Goal: Browse casually

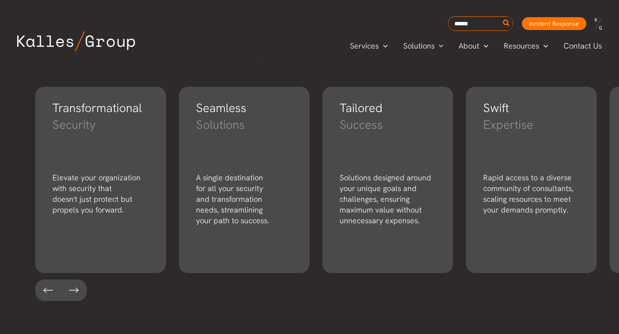
scroll to position [1201, 0]
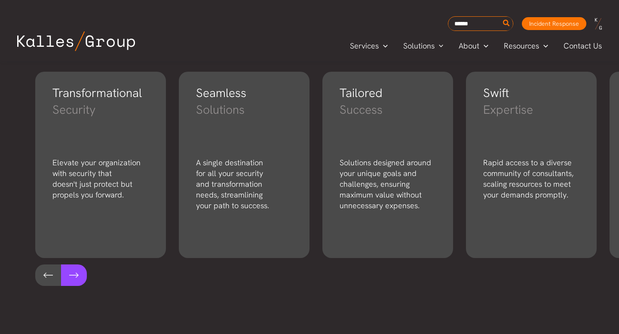
click at [80, 277] on button at bounding box center [74, 275] width 26 height 21
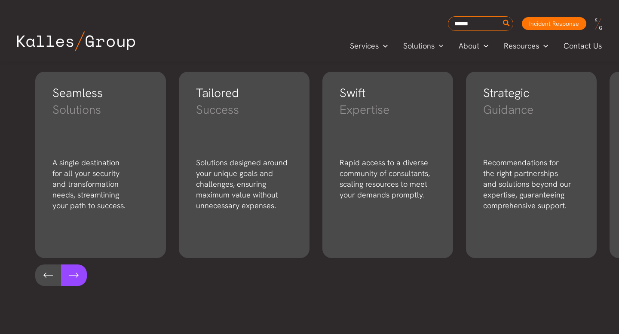
click at [80, 277] on button at bounding box center [74, 275] width 26 height 21
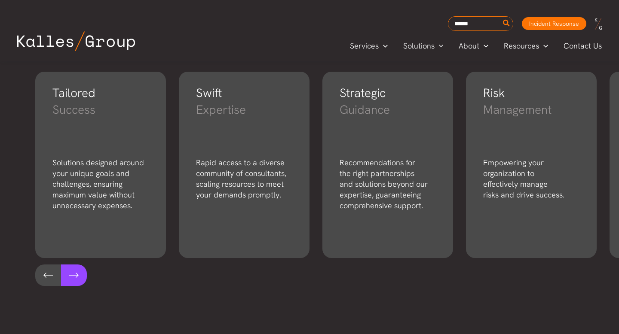
click at [80, 277] on button at bounding box center [74, 275] width 26 height 21
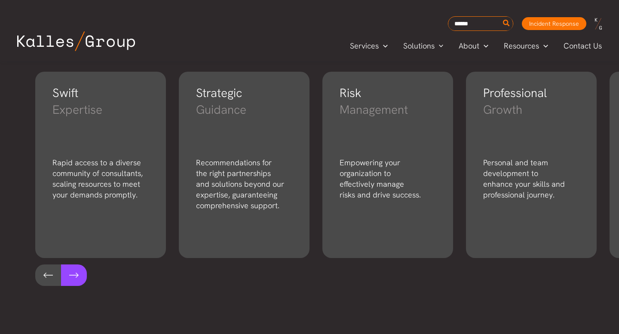
click at [80, 277] on button at bounding box center [74, 275] width 26 height 21
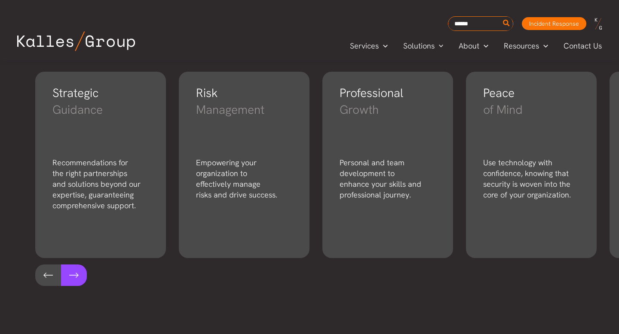
click at [80, 277] on button at bounding box center [74, 275] width 26 height 21
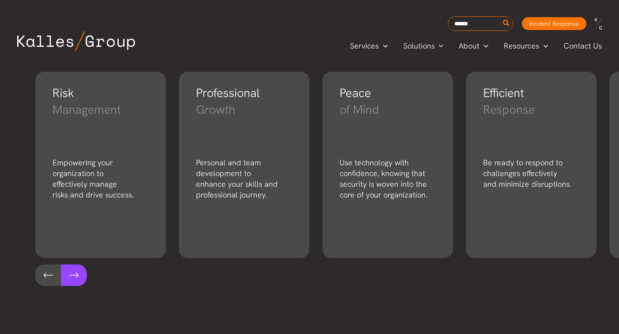
click at [80, 277] on button at bounding box center [74, 275] width 26 height 21
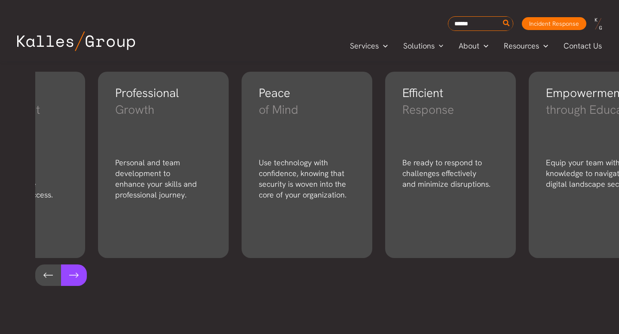
scroll to position [0, 852]
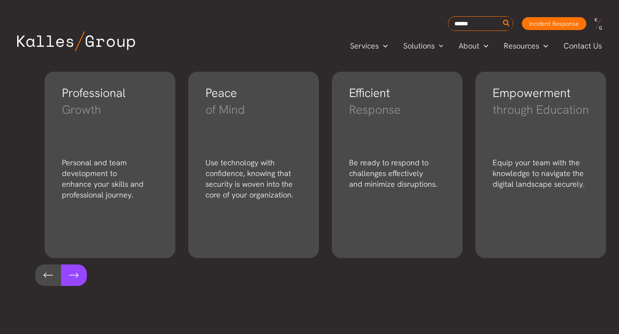
click at [80, 277] on button at bounding box center [74, 275] width 26 height 21
click at [50, 275] on button at bounding box center [48, 275] width 26 height 21
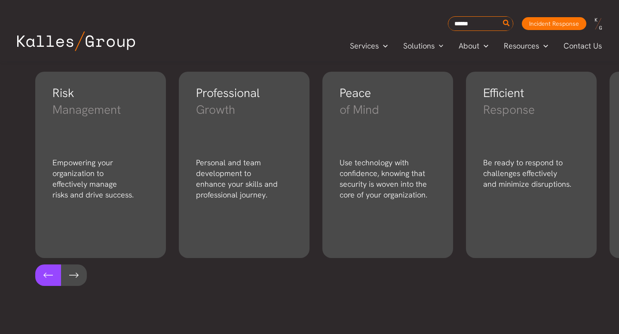
click at [50, 275] on button at bounding box center [48, 275] width 26 height 21
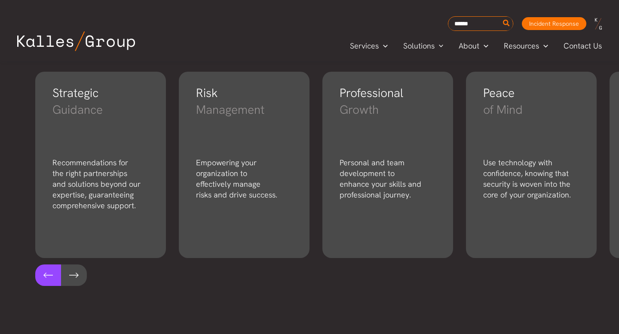
click at [50, 275] on button at bounding box center [48, 275] width 26 height 21
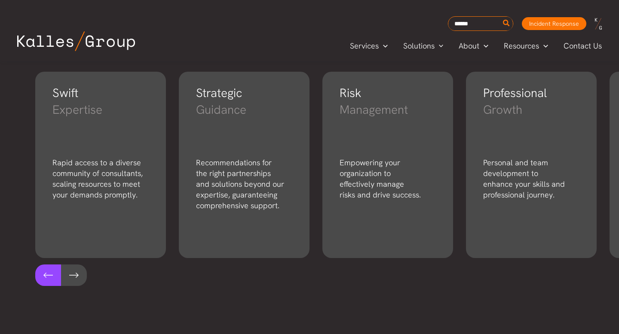
click at [50, 275] on button at bounding box center [48, 275] width 26 height 21
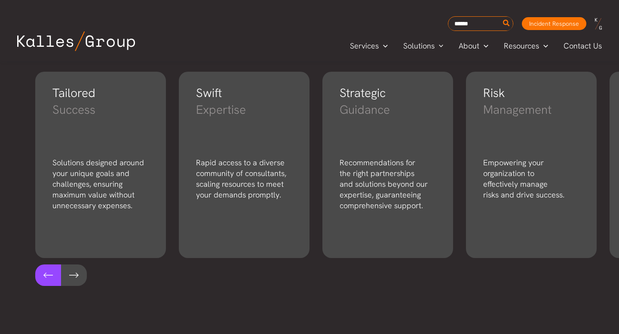
click at [50, 275] on button at bounding box center [48, 275] width 26 height 21
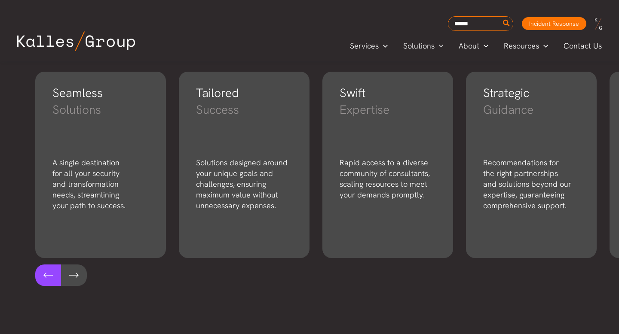
click at [50, 275] on button at bounding box center [48, 275] width 26 height 21
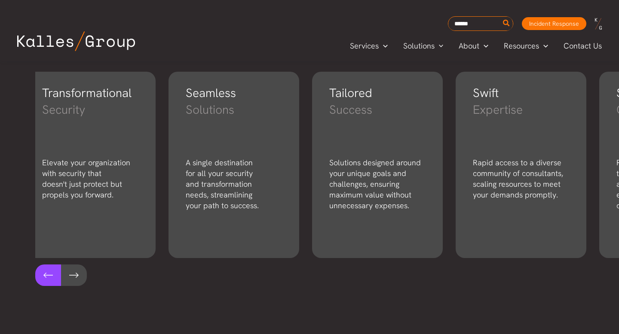
scroll to position [0, 0]
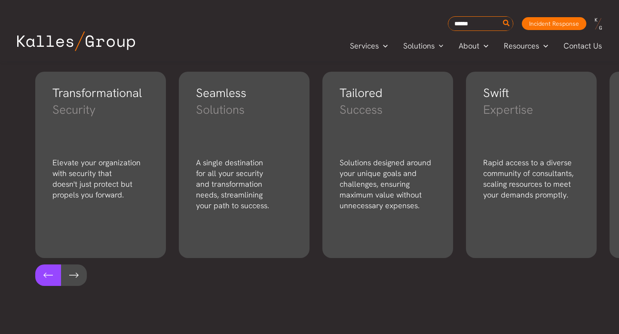
click at [50, 275] on button at bounding box center [48, 275] width 26 height 21
